Goal: Task Accomplishment & Management: Complete application form

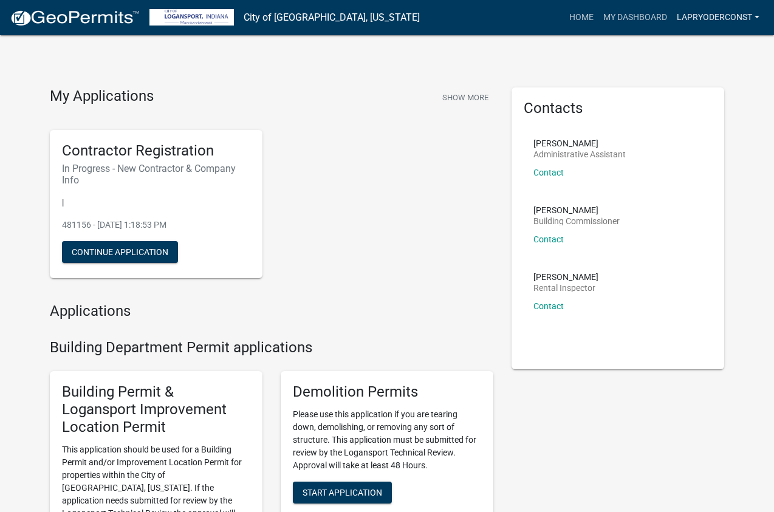
click at [718, 16] on link "LapRyoderconst" at bounding box center [718, 17] width 92 height 23
click at [695, 49] on link "Account" at bounding box center [715, 49] width 97 height 29
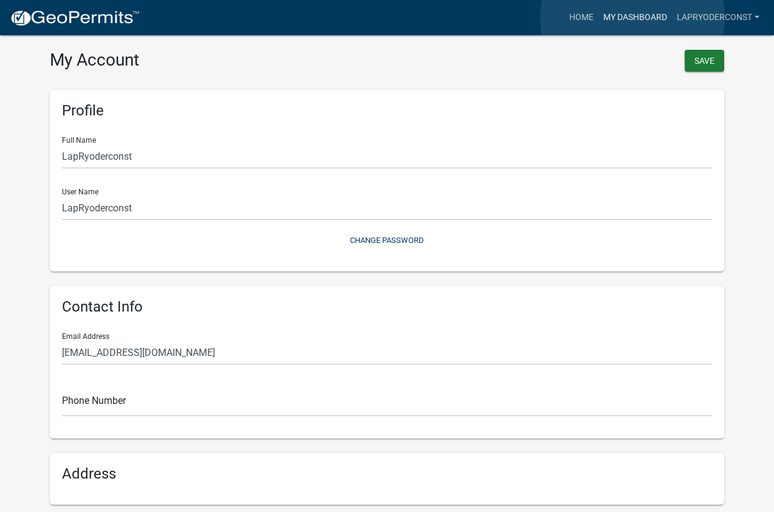
click at [633, 18] on link "My Dashboard" at bounding box center [636, 17] width 74 height 23
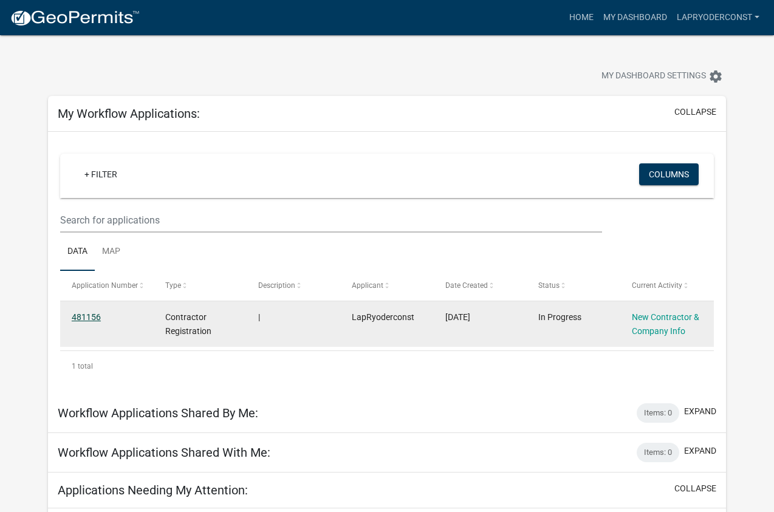
click at [81, 318] on link "481156" at bounding box center [86, 317] width 29 height 10
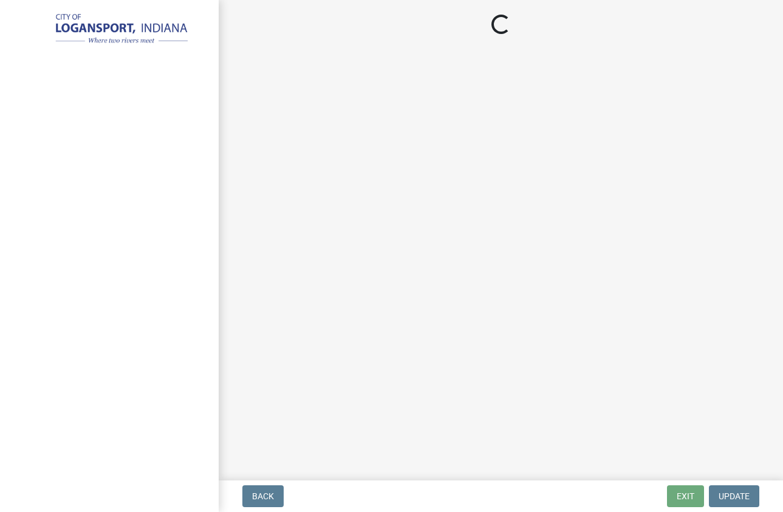
select select "IN"
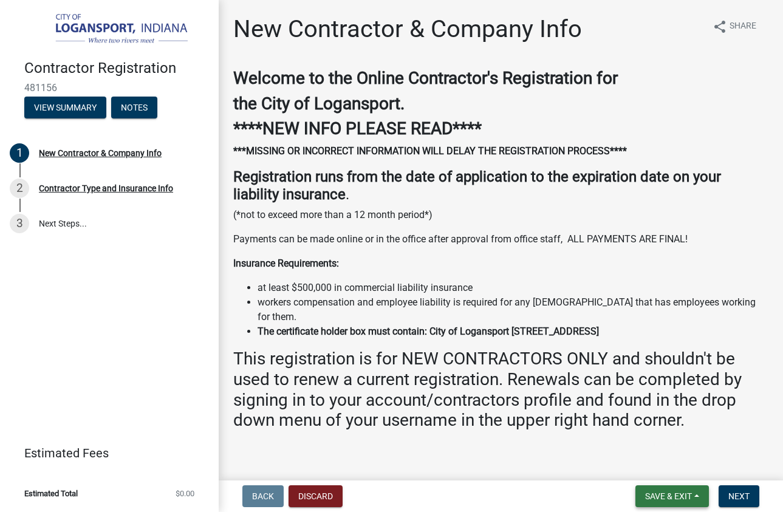
click at [701, 500] on button "Save & Exit" at bounding box center [673, 497] width 74 height 22
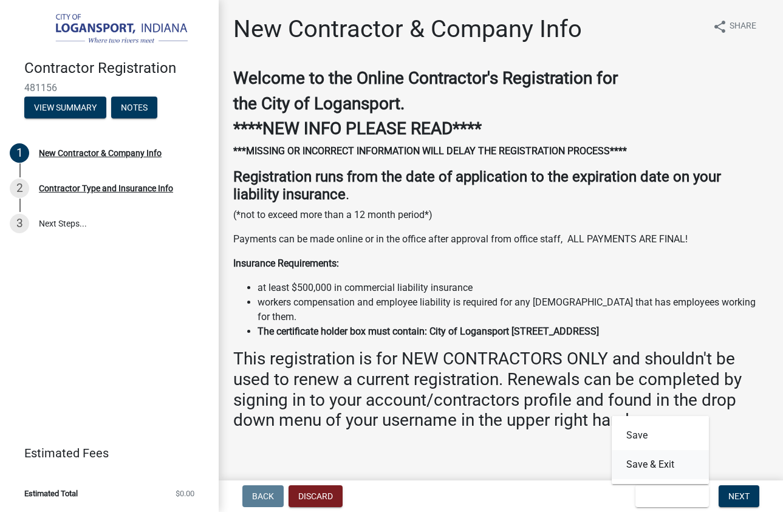
click at [649, 472] on button "Save & Exit" at bounding box center [660, 464] width 97 height 29
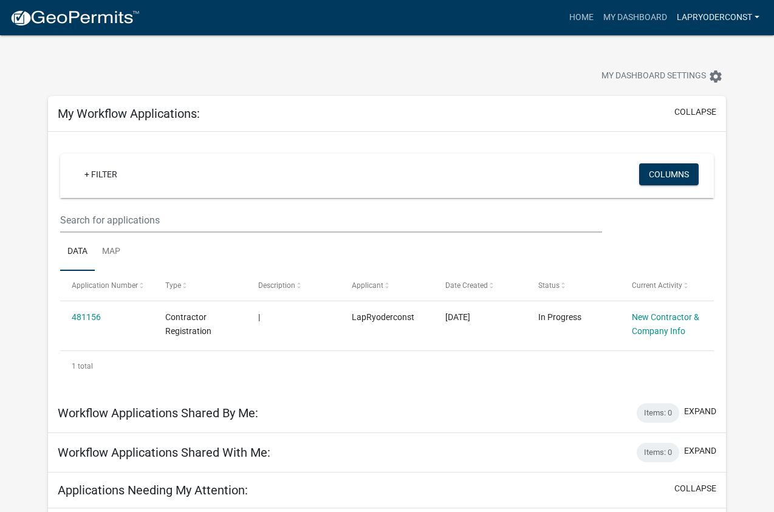
click at [735, 16] on link "LapRyoderconst" at bounding box center [718, 17] width 92 height 23
click at [624, 16] on link "My Dashboard" at bounding box center [636, 17] width 74 height 23
click at [565, 16] on link "Home" at bounding box center [582, 17] width 34 height 23
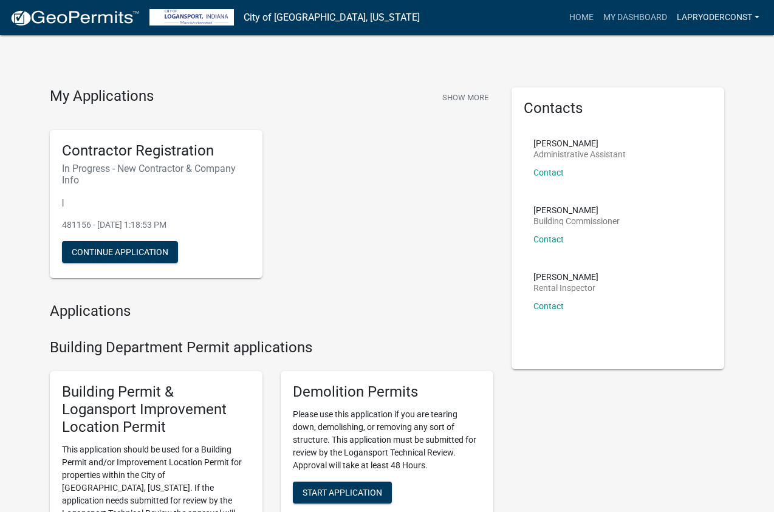
click at [724, 15] on link "LapRyoderconst" at bounding box center [718, 17] width 92 height 23
click at [706, 46] on link "Account" at bounding box center [715, 49] width 97 height 29
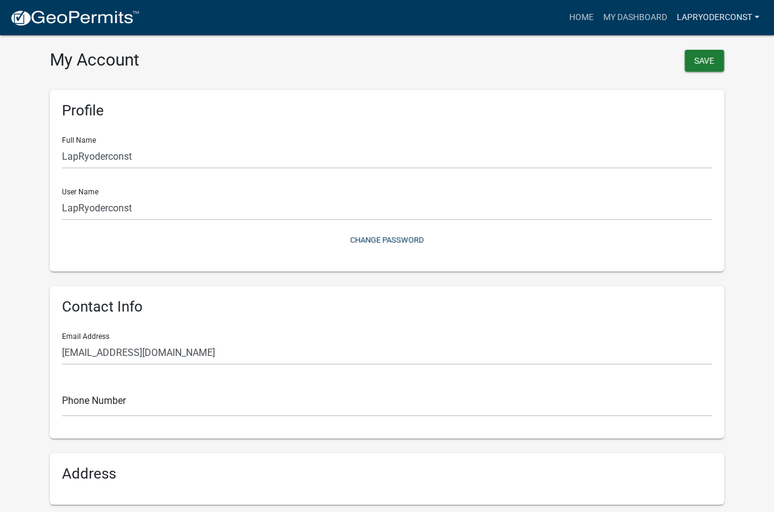
click at [743, 13] on link "LapRyoderconst" at bounding box center [718, 17] width 92 height 23
click at [698, 92] on link "Logout" at bounding box center [715, 89] width 97 height 29
